Goal: Transaction & Acquisition: Purchase product/service

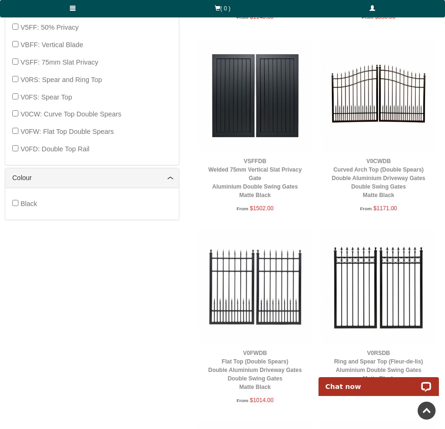
scroll to position [236, 0]
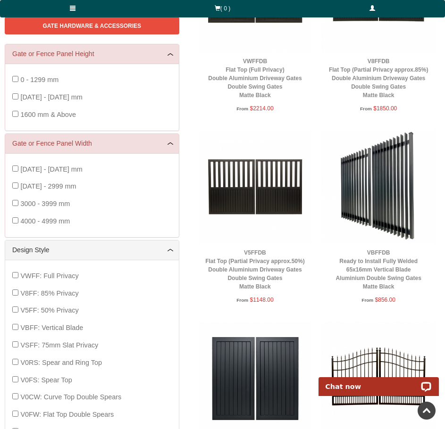
click at [273, 213] on img at bounding box center [255, 187] width 114 height 114
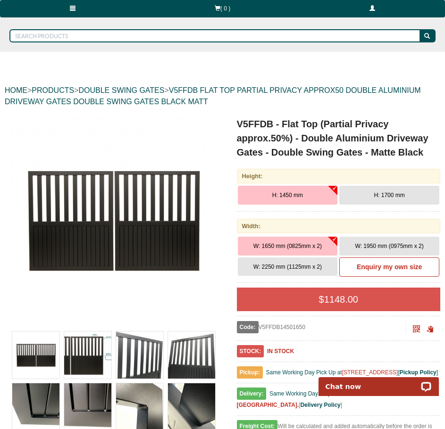
scroll to position [94, 0]
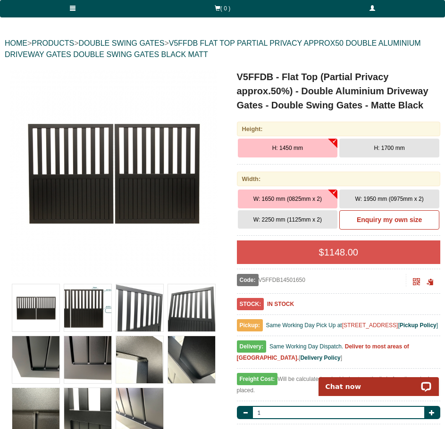
click at [393, 193] on button "W: 1950 mm (0975mm x 2)" at bounding box center [389, 199] width 100 height 19
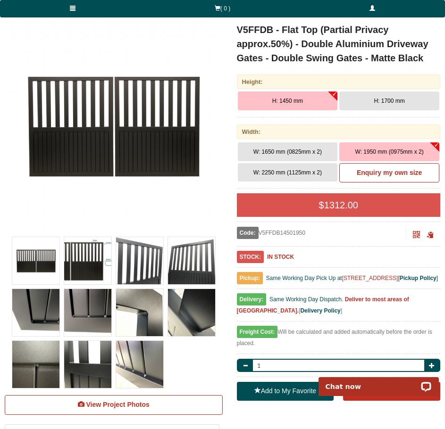
scroll to position [0, 0]
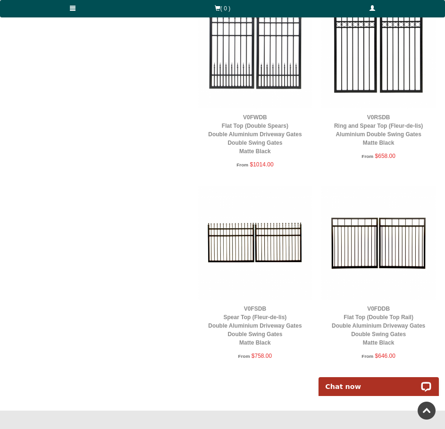
scroll to position [802, 0]
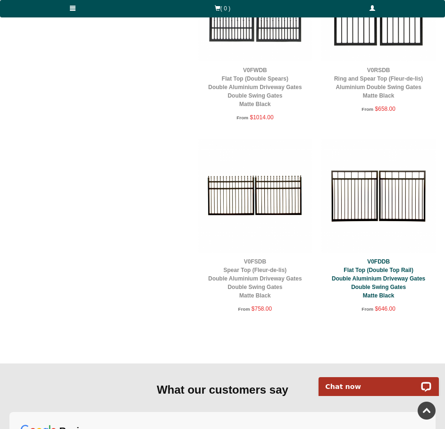
click at [392, 276] on link "V0FDDB Flat Top (Double Top Rail) Double Aluminium Driveway Gates Double Swing …" at bounding box center [378, 279] width 93 height 41
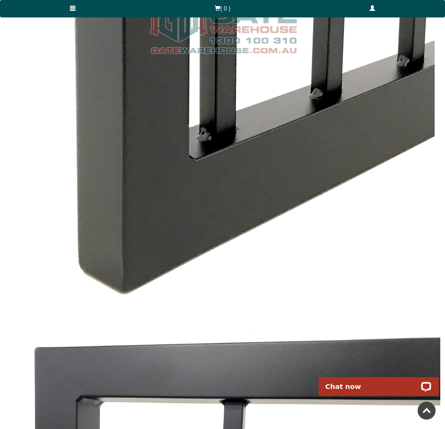
scroll to position [2549, 0]
